Goal: Task Accomplishment & Management: Use online tool/utility

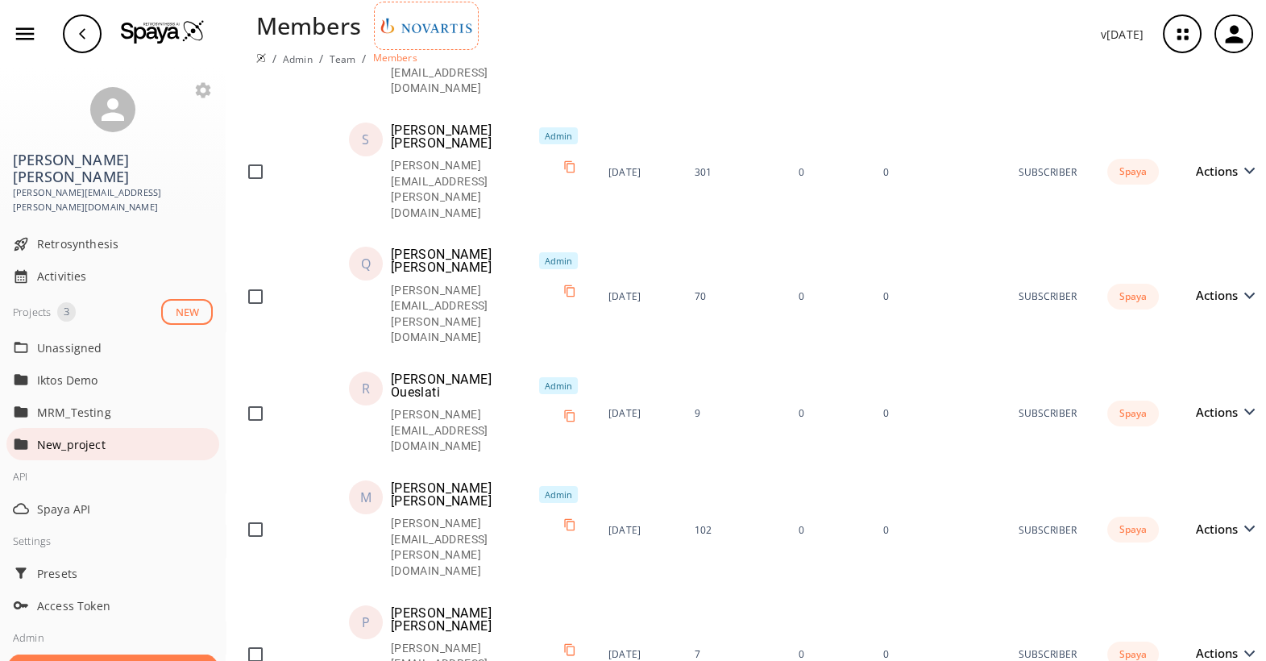
scroll to position [2112, 0]
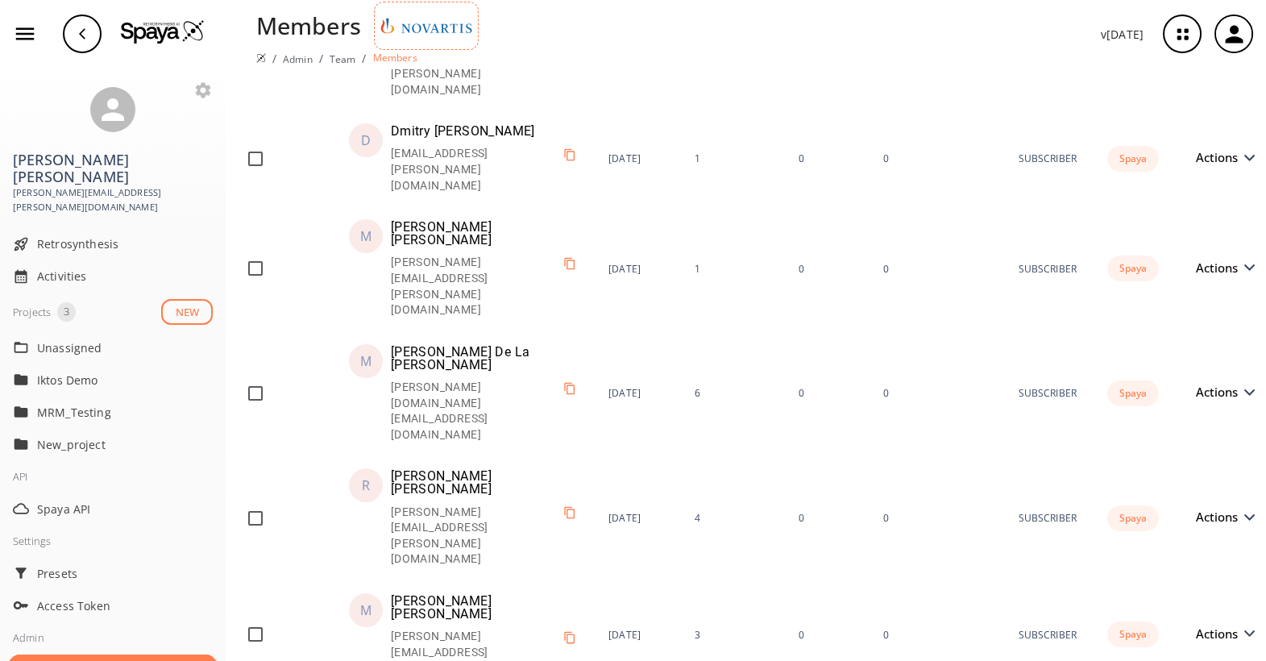
scroll to position [1012, 0]
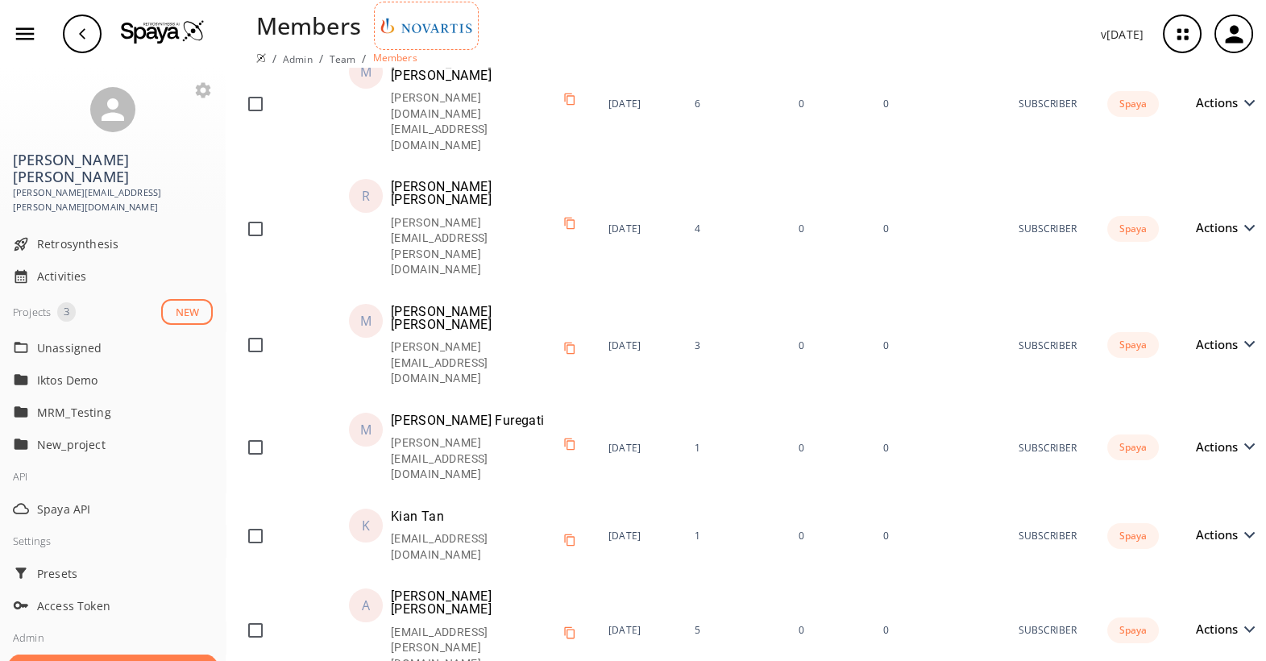
scroll to position [1298, 0]
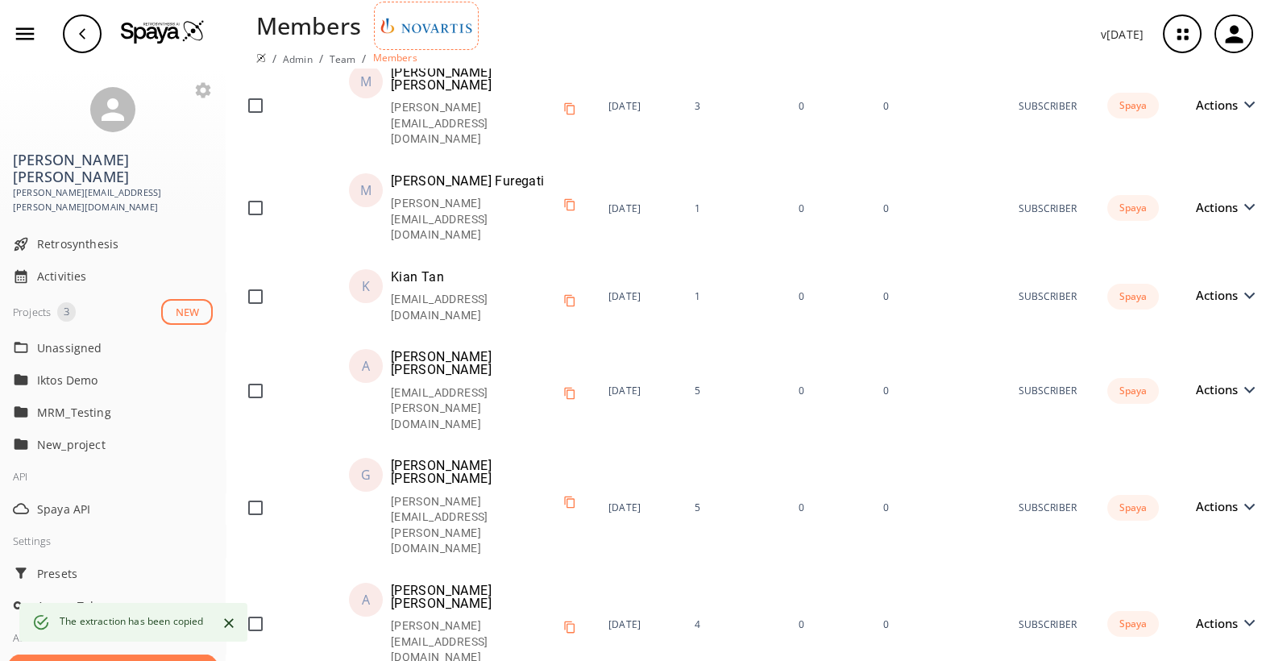
scroll to position [1537, 0]
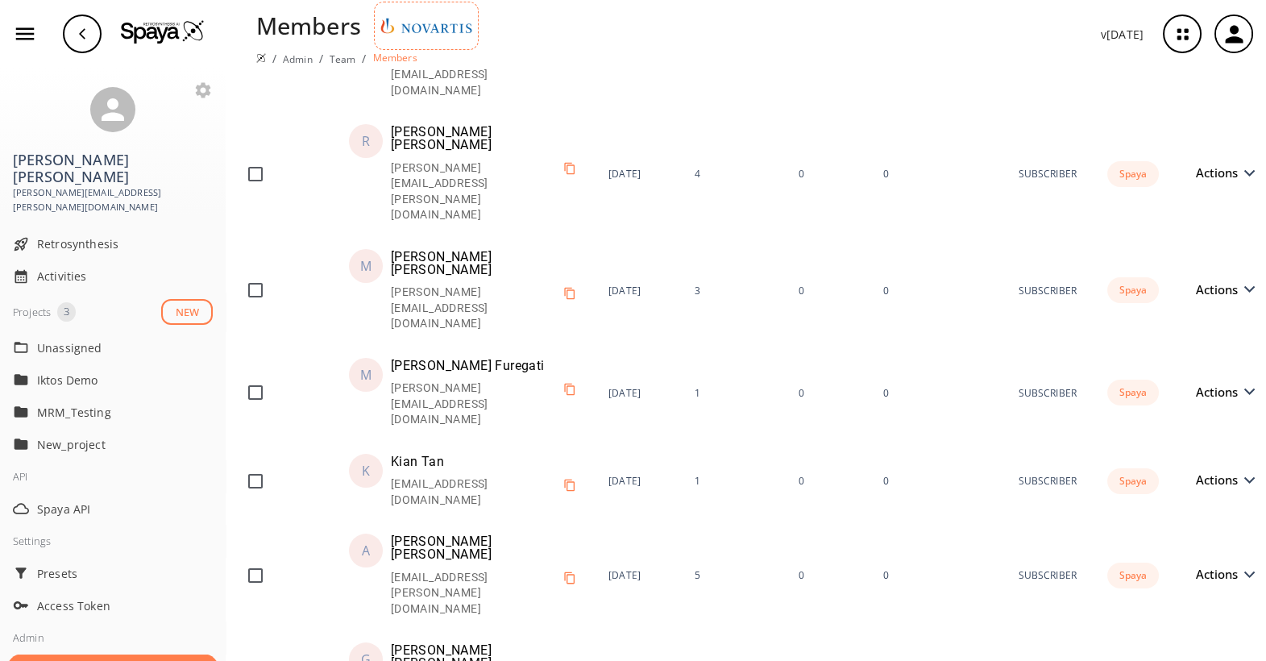
scroll to position [1346, 0]
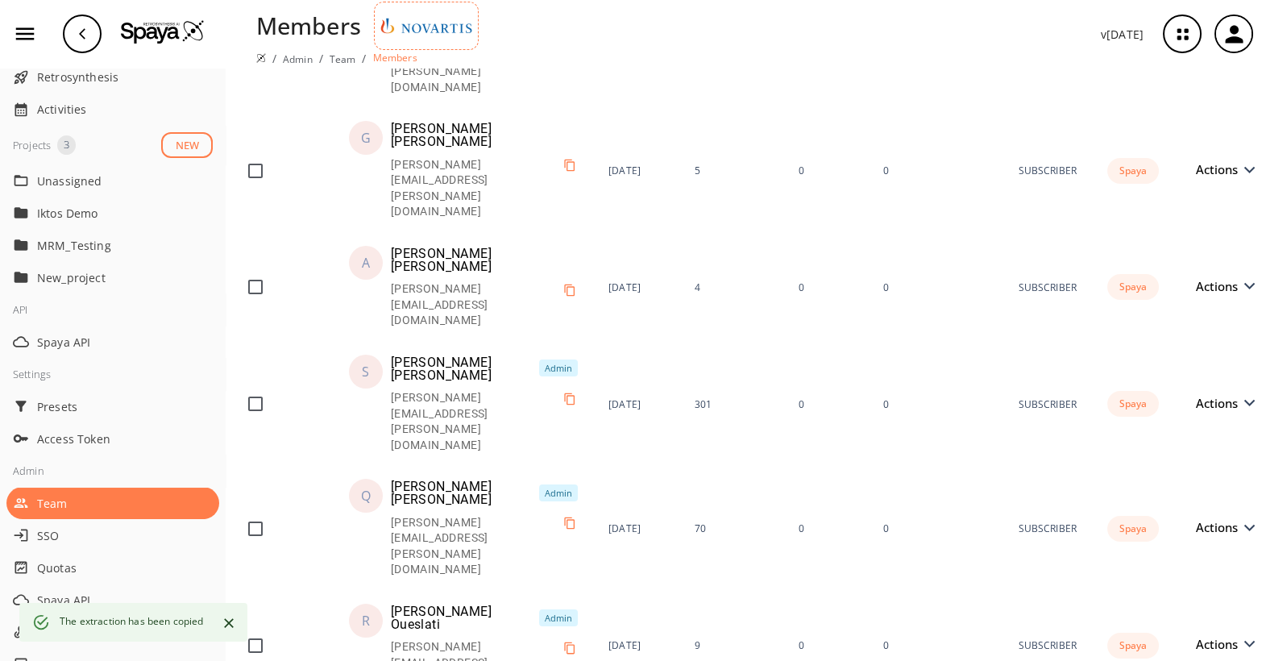
scroll to position [1895, 0]
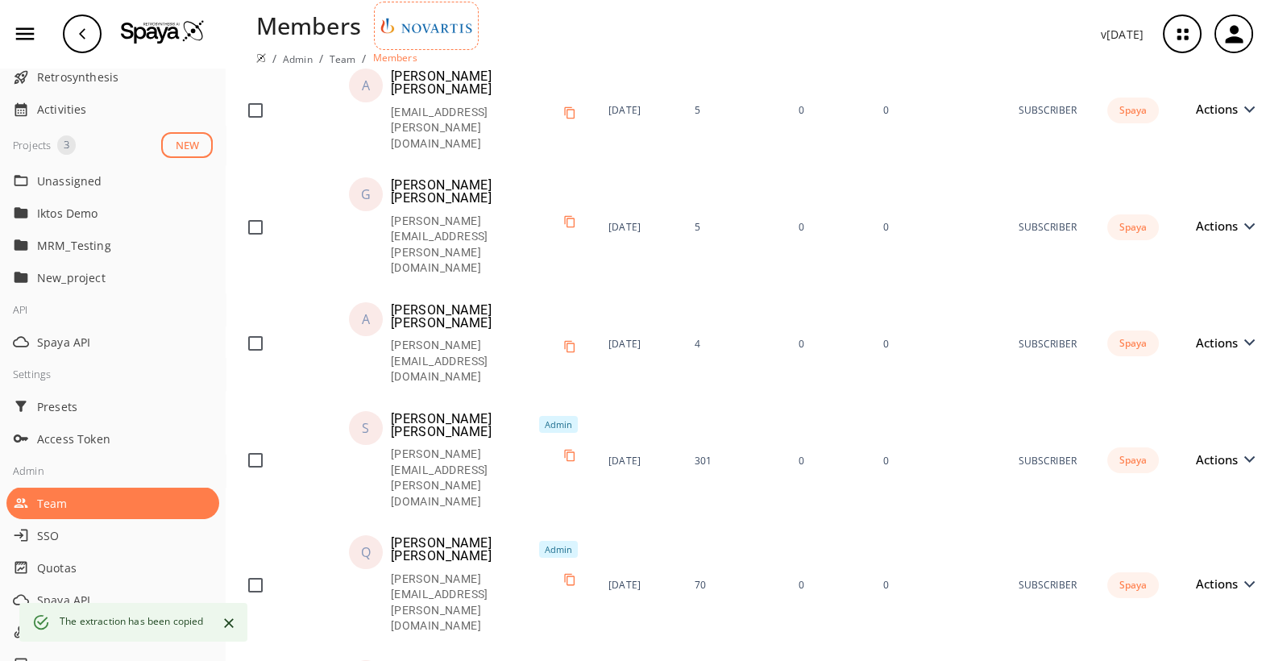
scroll to position [1805, 0]
